Goal: Register for event/course

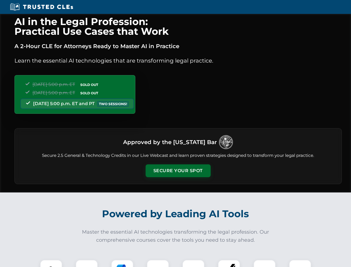
click at [178, 171] on button "Secure Your Spot" at bounding box center [178, 170] width 65 height 13
click at [51, 263] on img at bounding box center [51, 271] width 16 height 16
